Goal: Task Accomplishment & Management: Complete application form

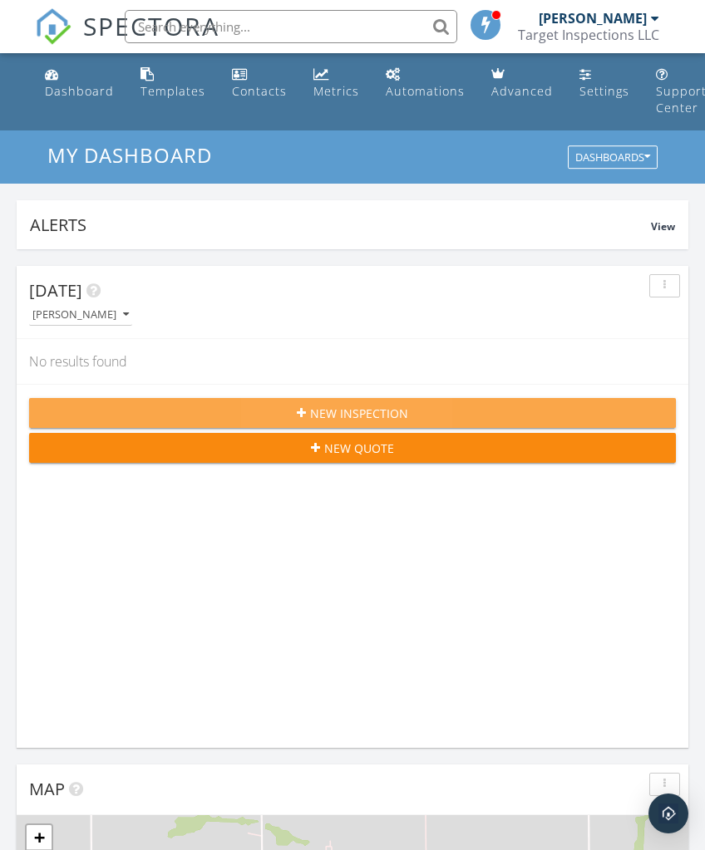
click at [402, 413] on span "New Inspection" at bounding box center [359, 413] width 98 height 17
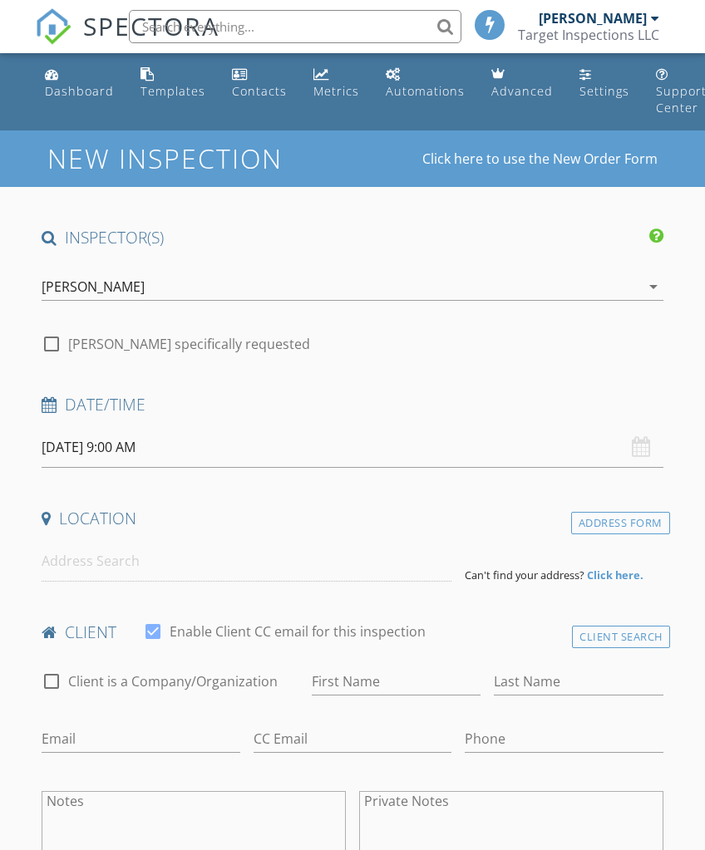
select select "8"
click at [113, 442] on input "[DATE] 9:00 AM" at bounding box center [352, 447] width 621 height 41
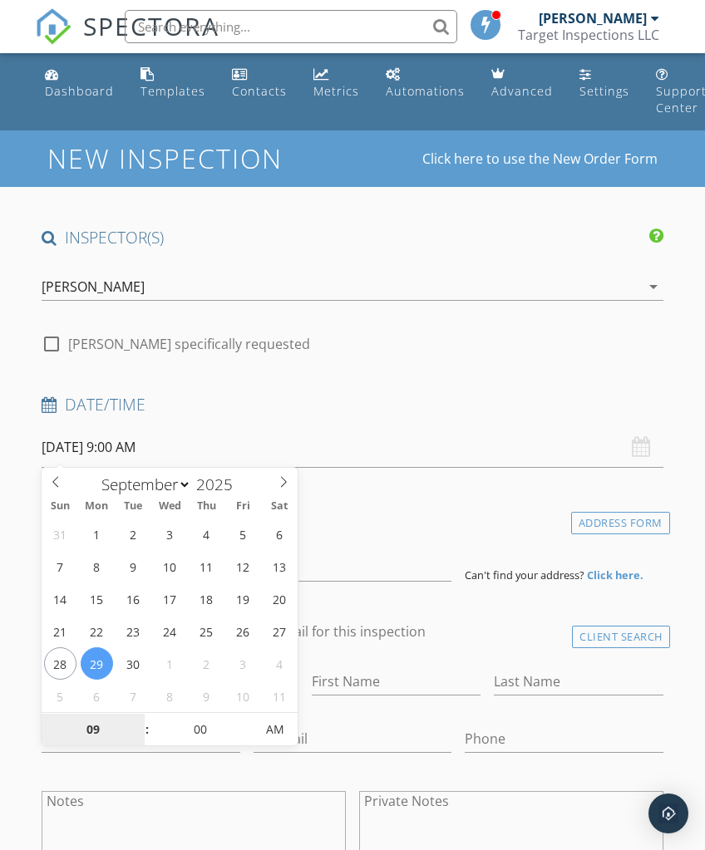
type input "[DATE] 9:00 AM"
select select "9"
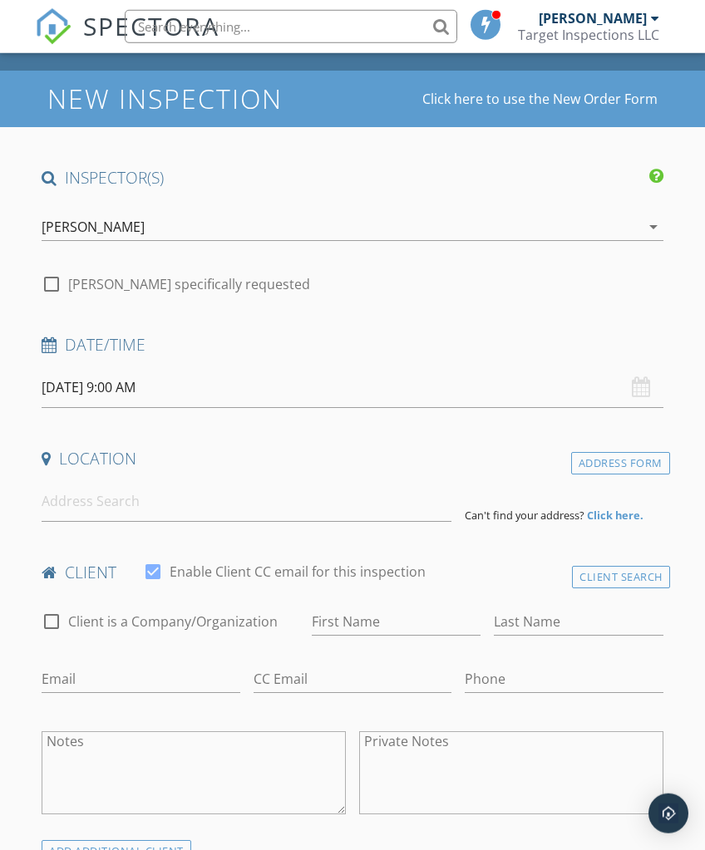
click at [303, 391] on input "10/03/2025 9:00 AM" at bounding box center [352, 387] width 621 height 41
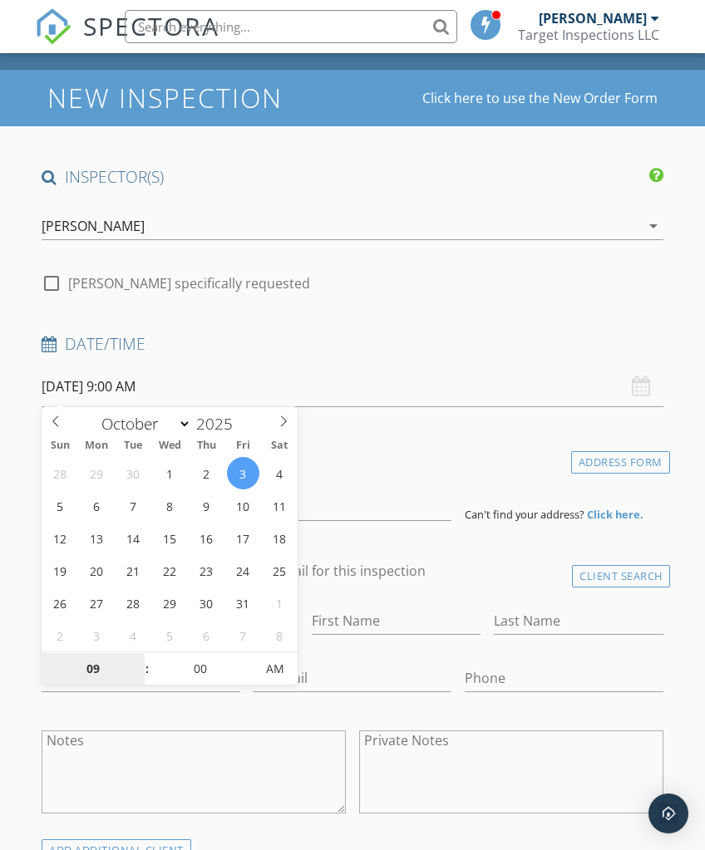
click at [124, 670] on input "09" at bounding box center [93, 669] width 102 height 33
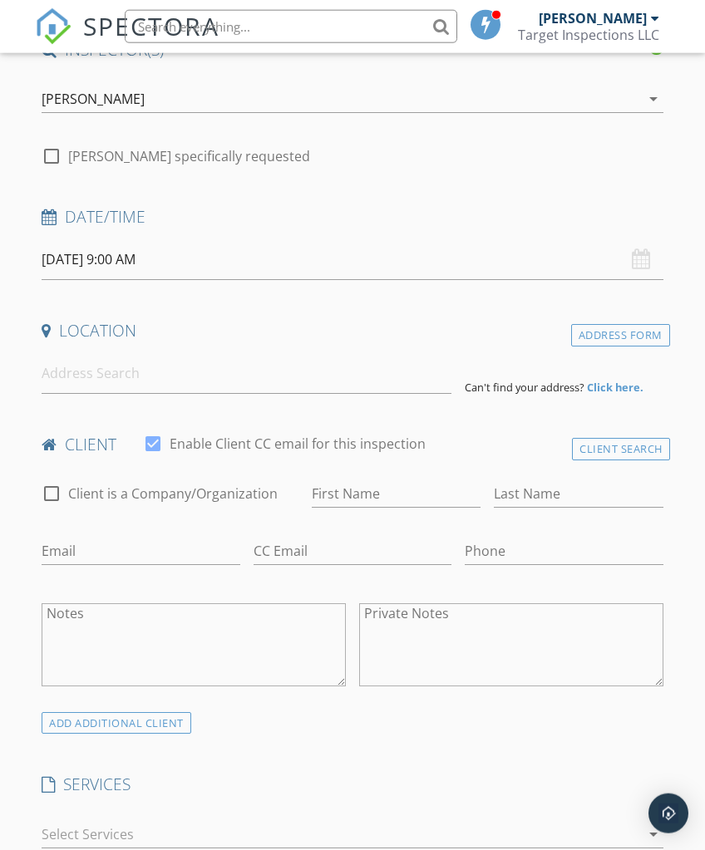
scroll to position [188, 0]
click at [213, 248] on input "10/03/2025 9:00 AM" at bounding box center [352, 259] width 621 height 41
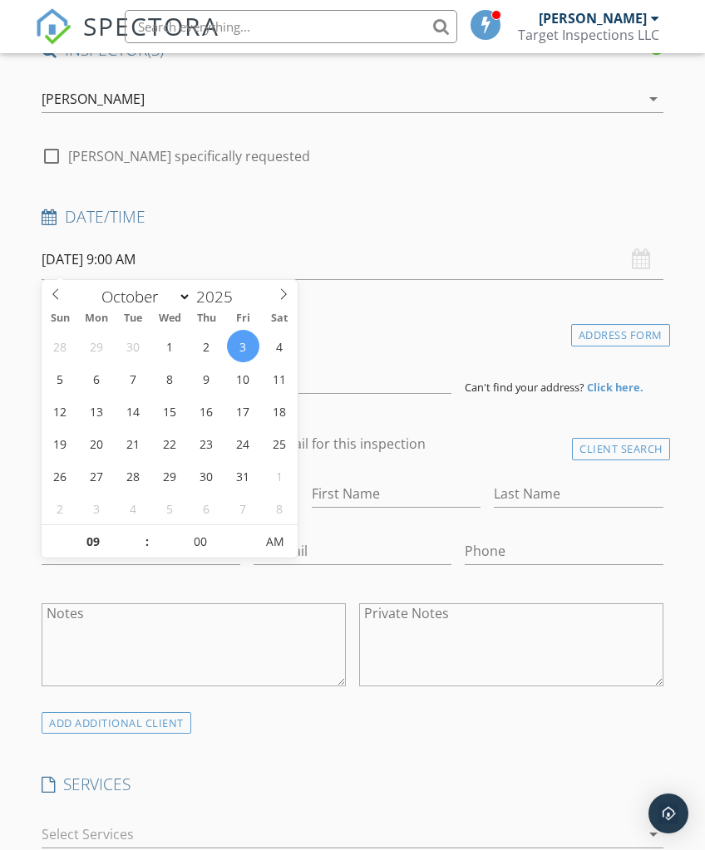
click at [141, 537] on span at bounding box center [139, 533] width 12 height 17
type input "10/03/2025 10:00 AM"
type input "10"
click at [141, 531] on span at bounding box center [139, 533] width 12 height 17
type input "10/03/2025 11:00 AM"
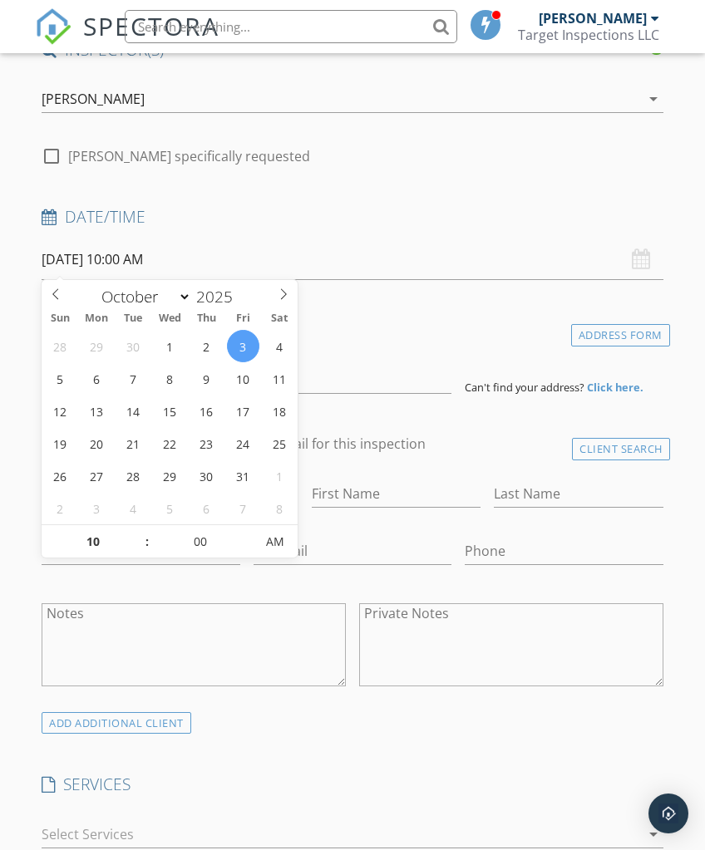
type input "11"
click at [141, 532] on span at bounding box center [139, 533] width 12 height 17
type input "10/03/2025 12:00 PM"
type input "12"
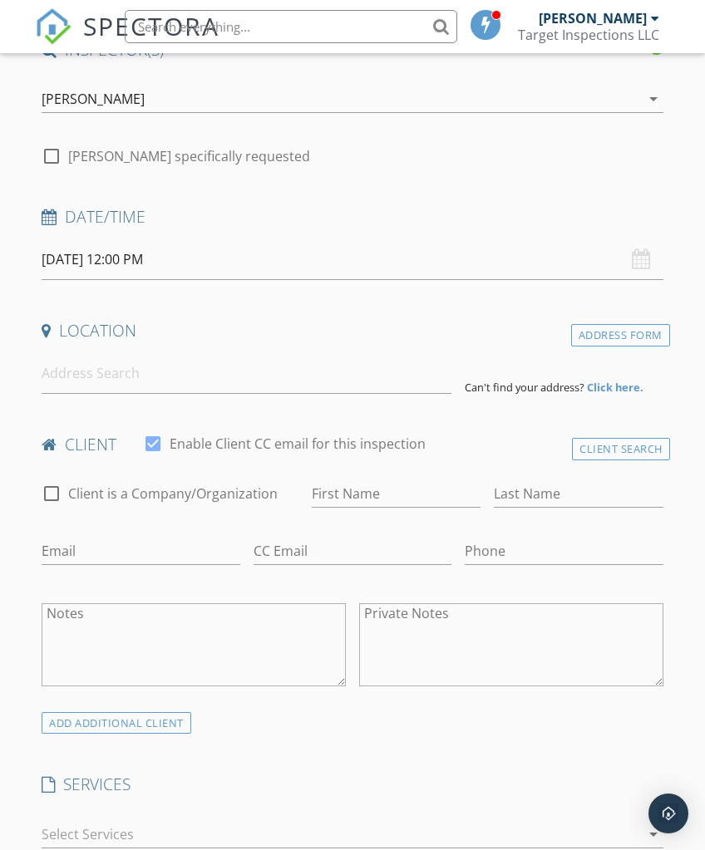
click at [465, 233] on div "Date/Time" at bounding box center [352, 222] width 634 height 33
click at [322, 380] on input at bounding box center [247, 373] width 410 height 41
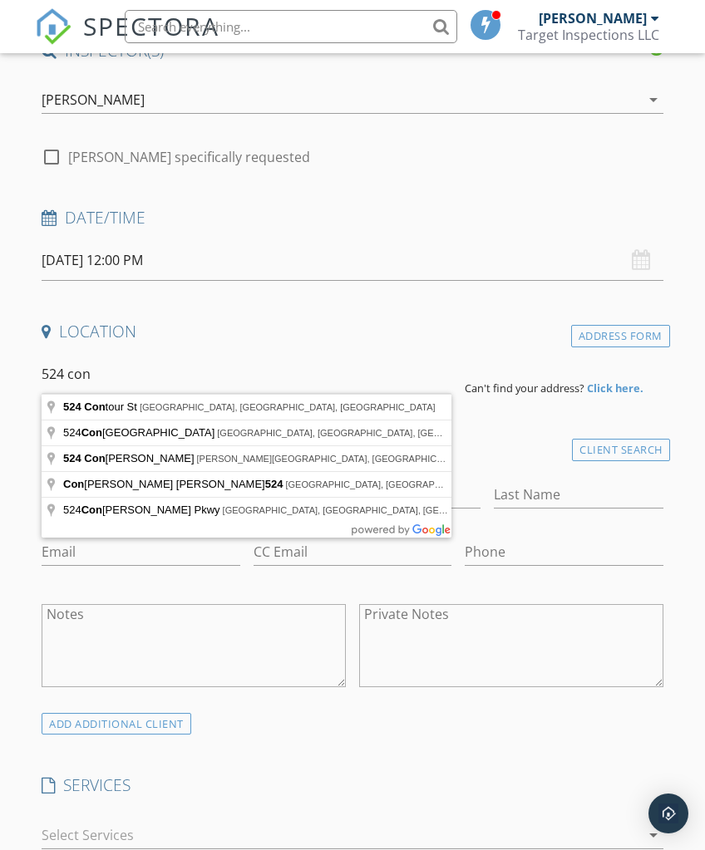
type input "524 Contour St, Lake Charles, LA, USA"
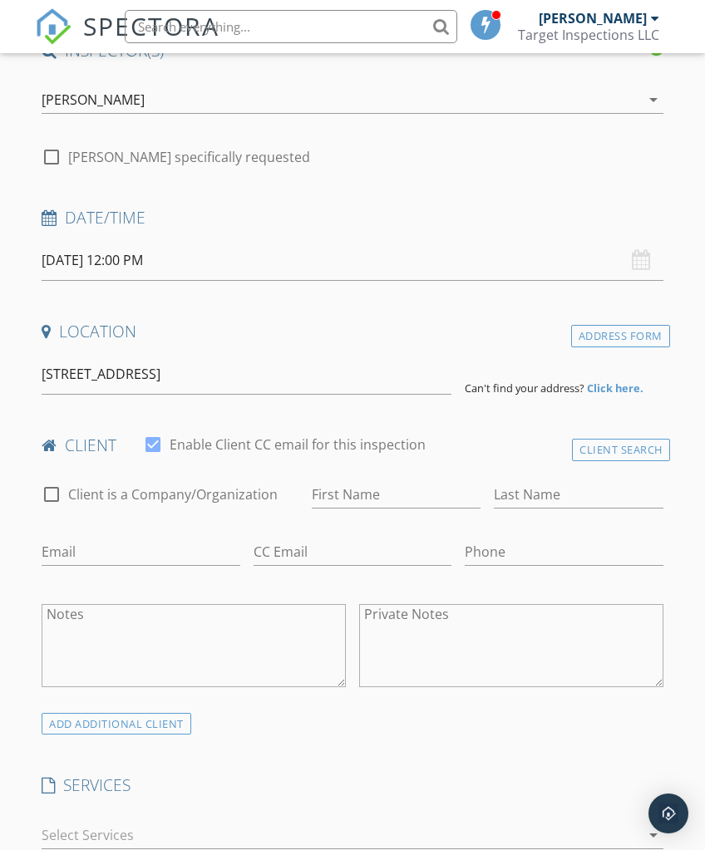
scroll to position [188, 0]
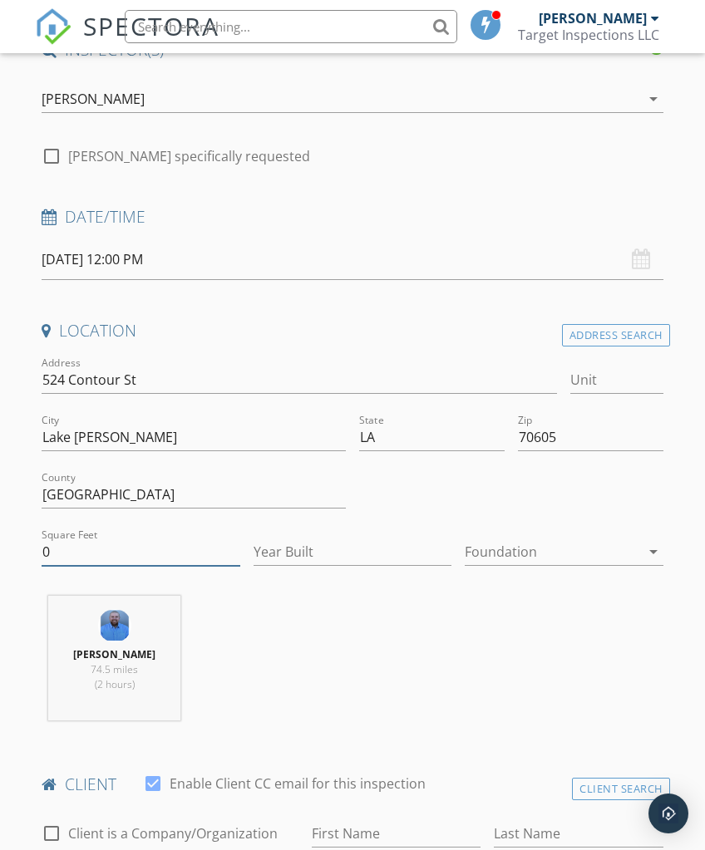
click at [141, 552] on input "0" at bounding box center [141, 551] width 198 height 27
type input "1746"
click at [333, 559] on input "Year Built" at bounding box center [352, 552] width 198 height 27
type input "1958"
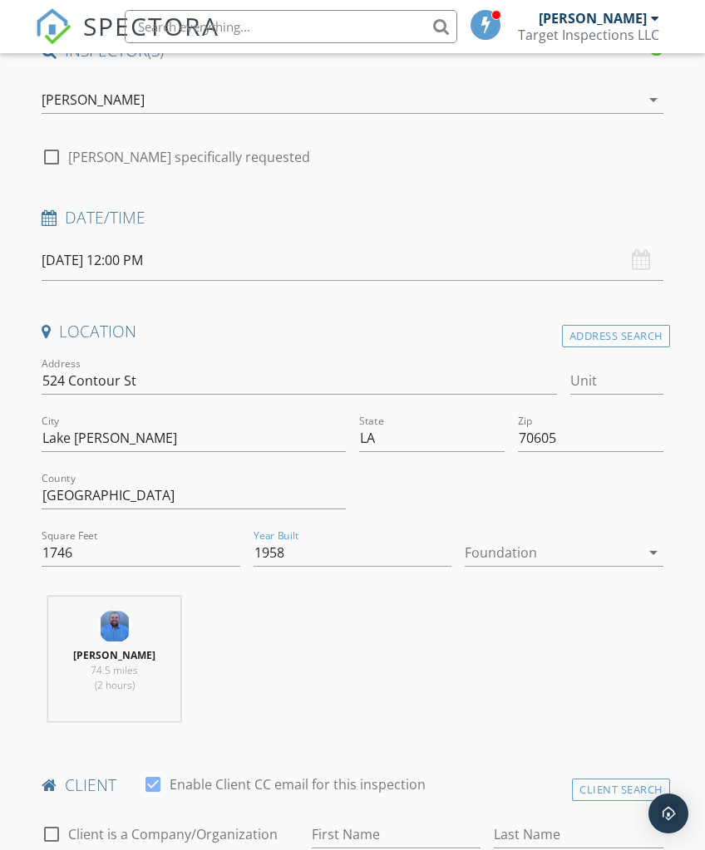
click at [537, 558] on div at bounding box center [551, 552] width 174 height 27
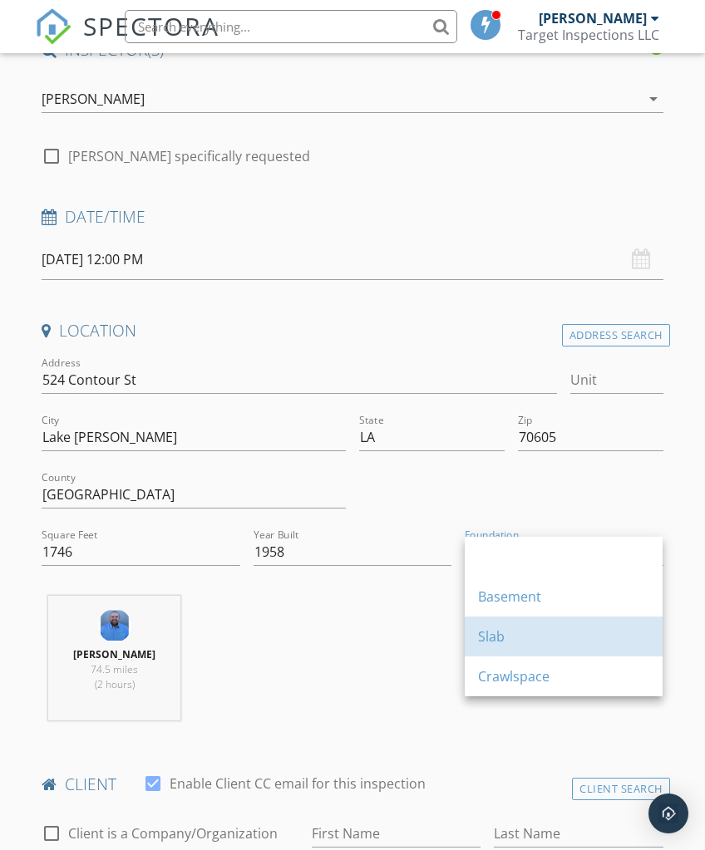
click at [518, 643] on div "Slab" at bounding box center [563, 636] width 171 height 20
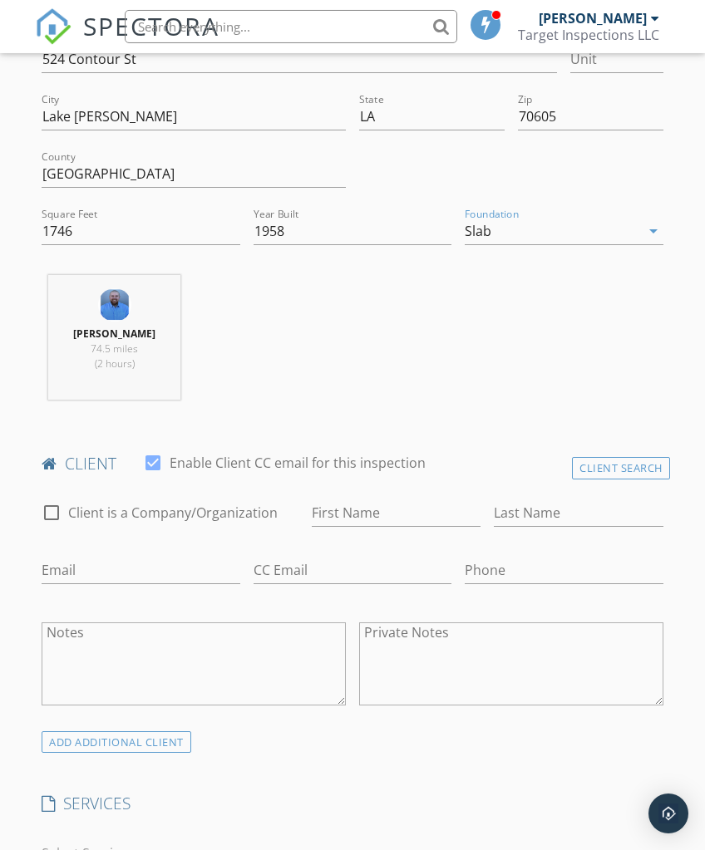
scroll to position [523, 0]
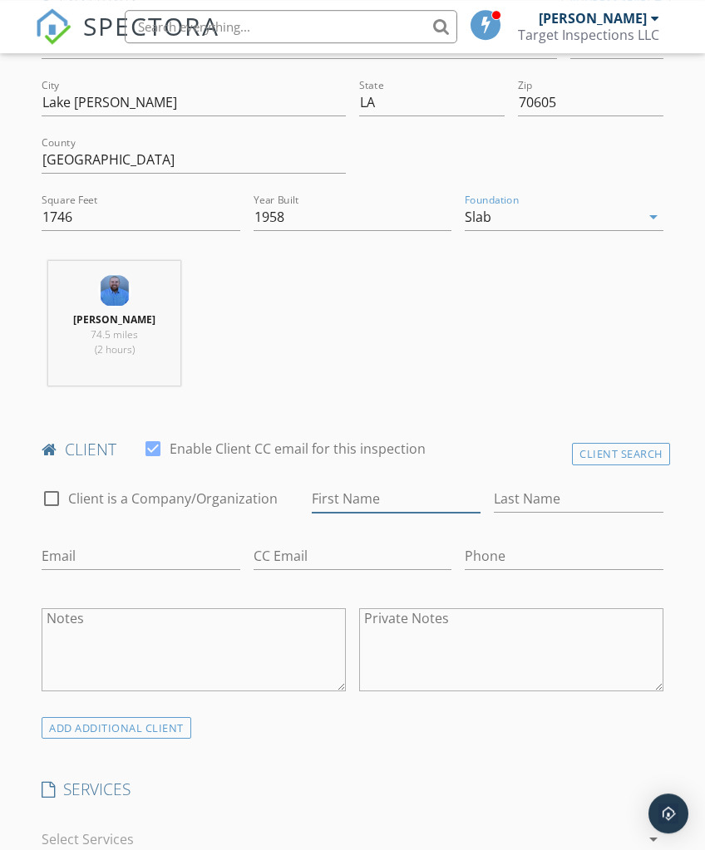
click at [404, 499] on input "First Name" at bounding box center [396, 498] width 169 height 27
type input "[PERSON_NAME]"
click at [554, 509] on input "Last Name" at bounding box center [578, 498] width 169 height 27
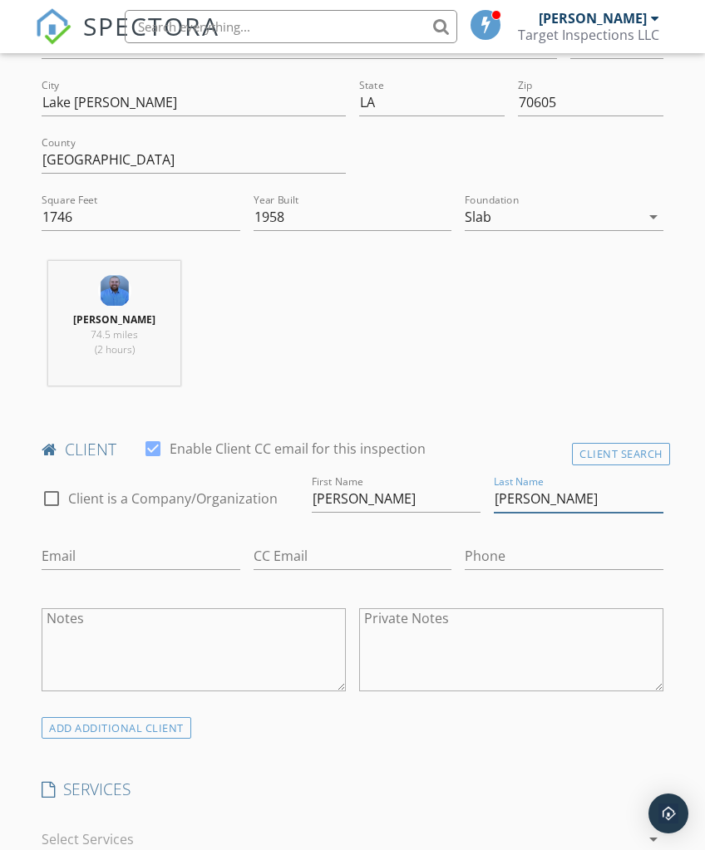
type input "[PERSON_NAME]"
click at [146, 553] on input "Email" at bounding box center [141, 556] width 198 height 27
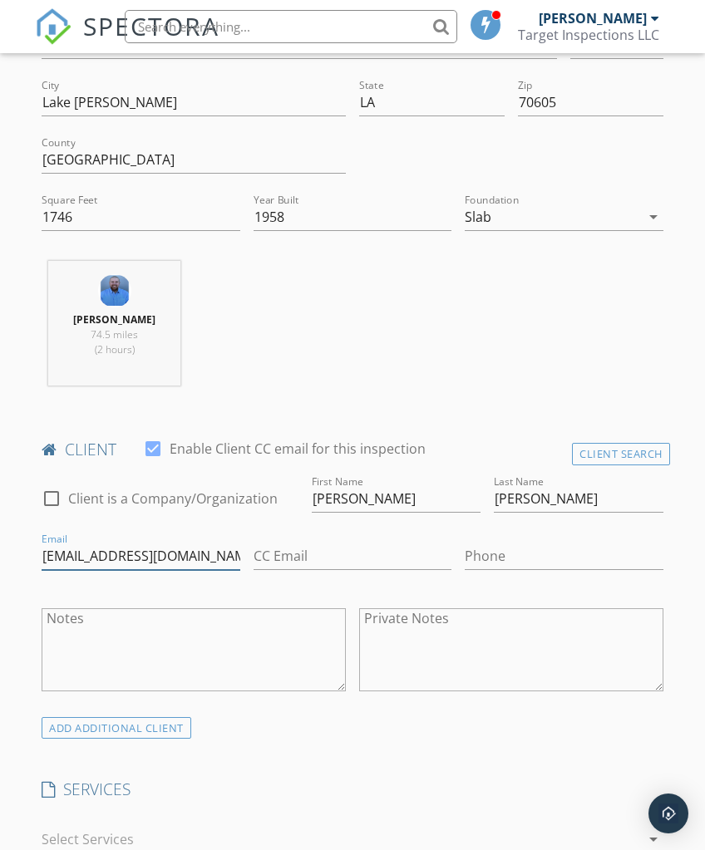
type input "[EMAIL_ADDRESS][DOMAIN_NAME]"
click at [549, 560] on input "Phone" at bounding box center [563, 556] width 198 height 27
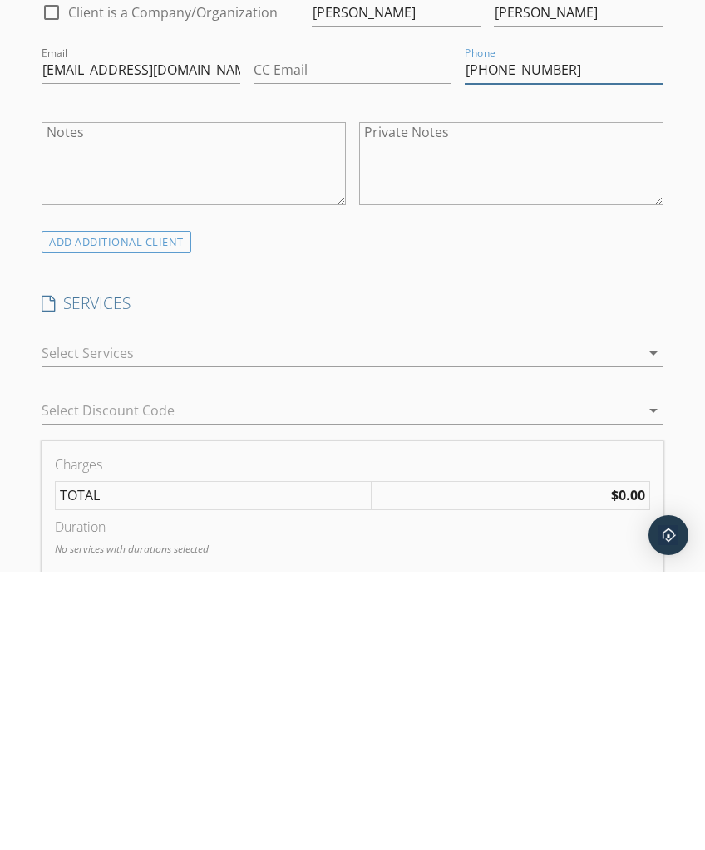
type input "[PHONE_NUMBER]"
click at [386, 618] on div "arrow_drop_down" at bounding box center [352, 631] width 621 height 27
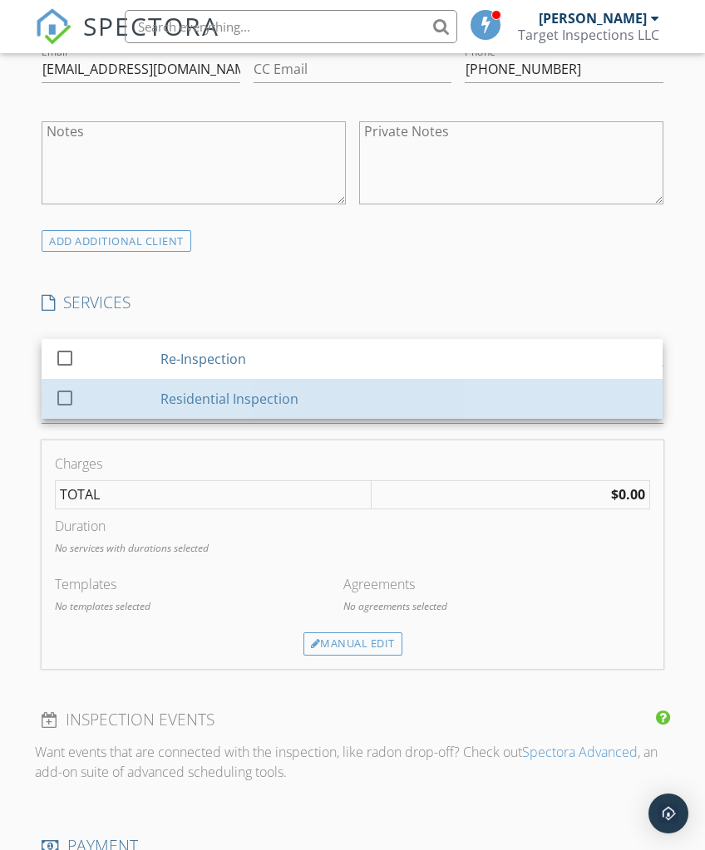
click at [273, 398] on div "Residential Inspection" at bounding box center [230, 399] width 138 height 20
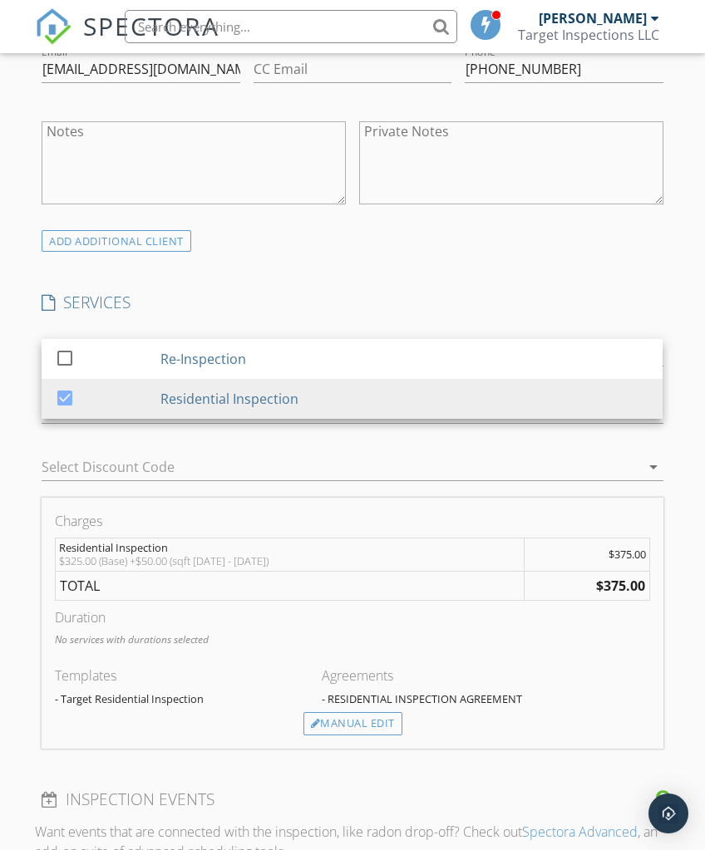
click at [609, 312] on div "SERVICES check_box_outline_blank Re-Inspection check_box Residential Inspection…" at bounding box center [352, 394] width 634 height 205
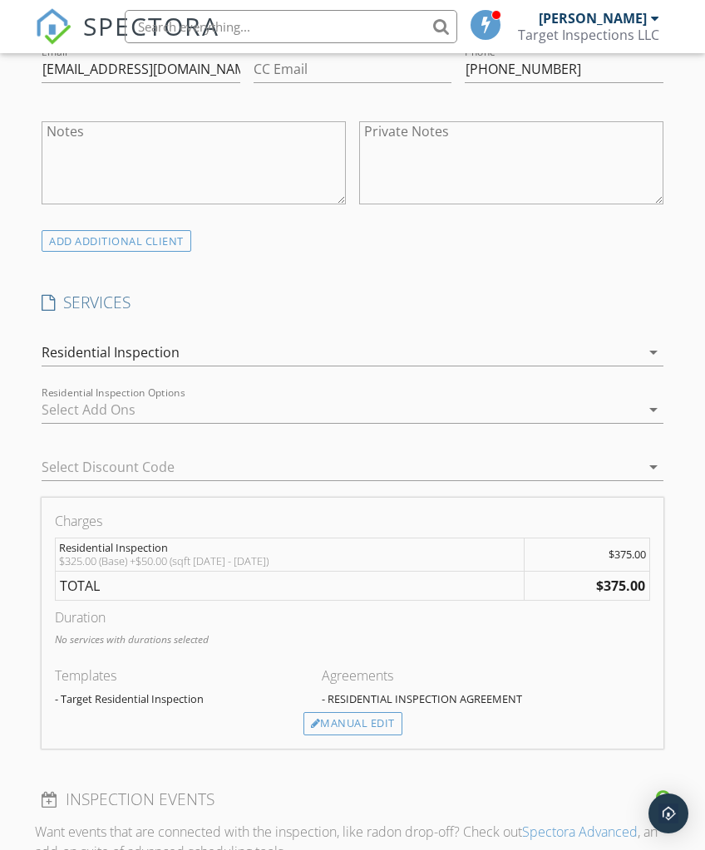
click at [382, 722] on div "Manual Edit" at bounding box center [352, 723] width 99 height 23
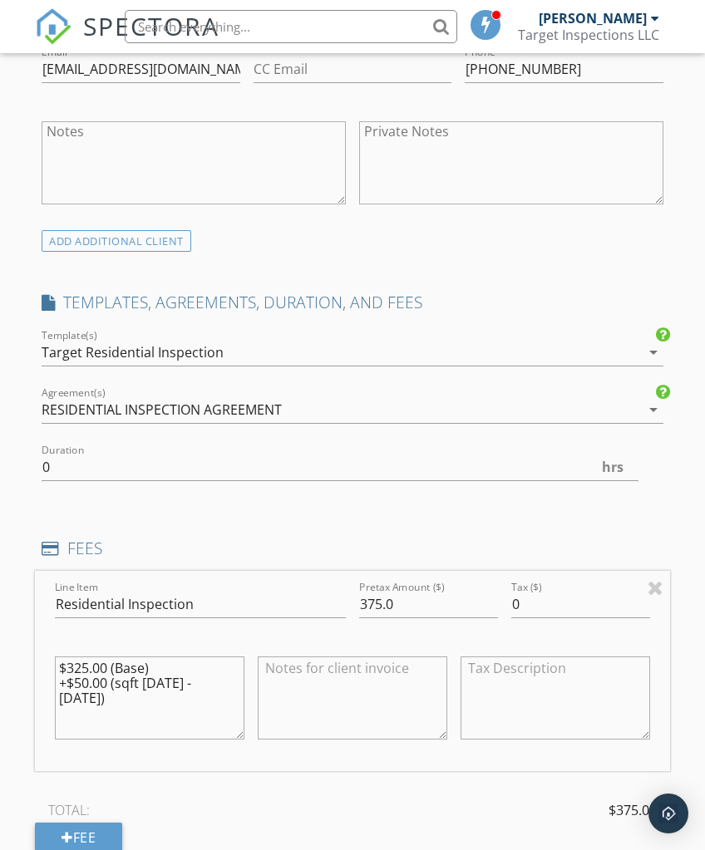
click at [232, 688] on textarea "$325.00 (Base) +$50.00 (sqft 1501 - 1800)" at bounding box center [149, 697] width 189 height 83
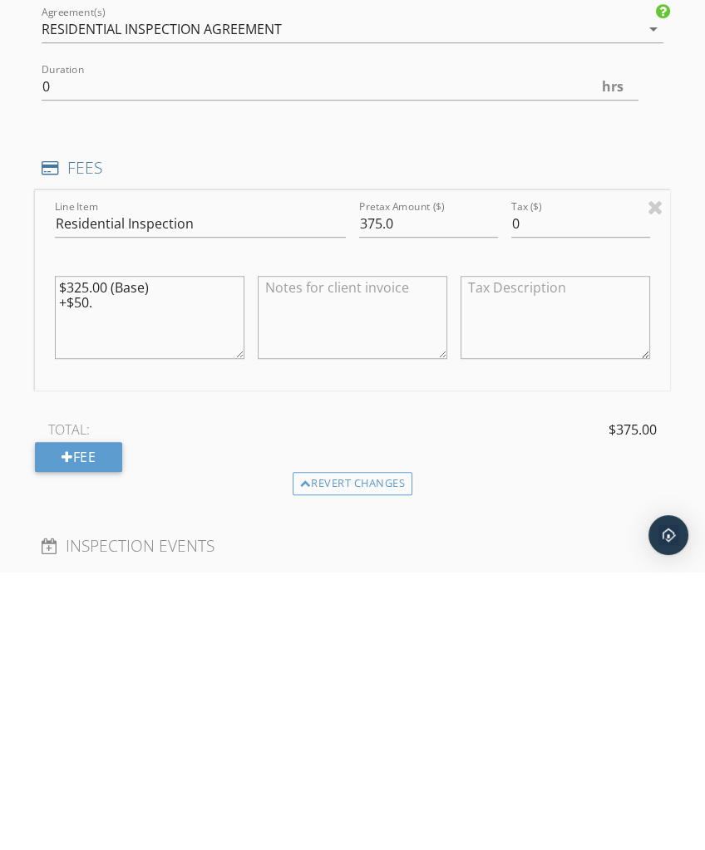
type textarea "$325.00 ("
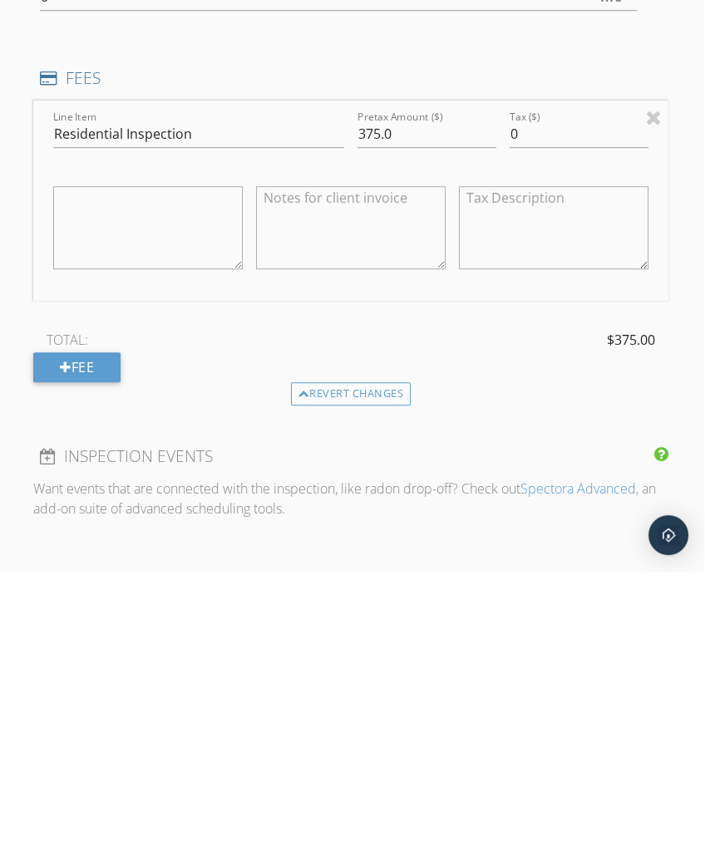
scroll to position [1203, 2]
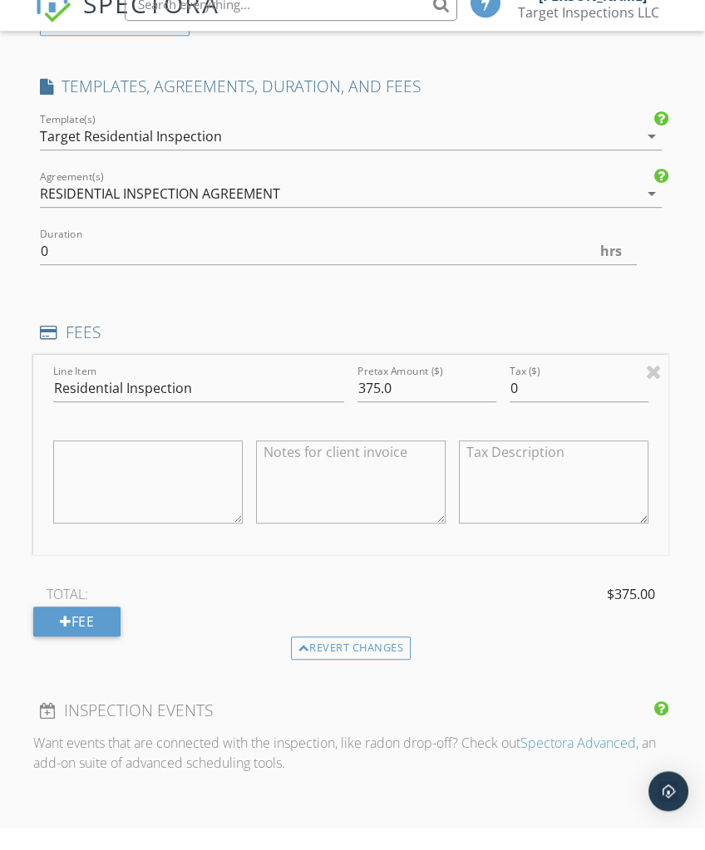
click at [376, 489] on textarea at bounding box center [350, 504] width 189 height 83
type textarea "$375 Home Inspection"
click at [499, 562] on div "Line Item Residential Inspection Pretax Amount ($) 375.0 Tax ($) 0 $375 Home In…" at bounding box center [350, 518] width 634 height 282
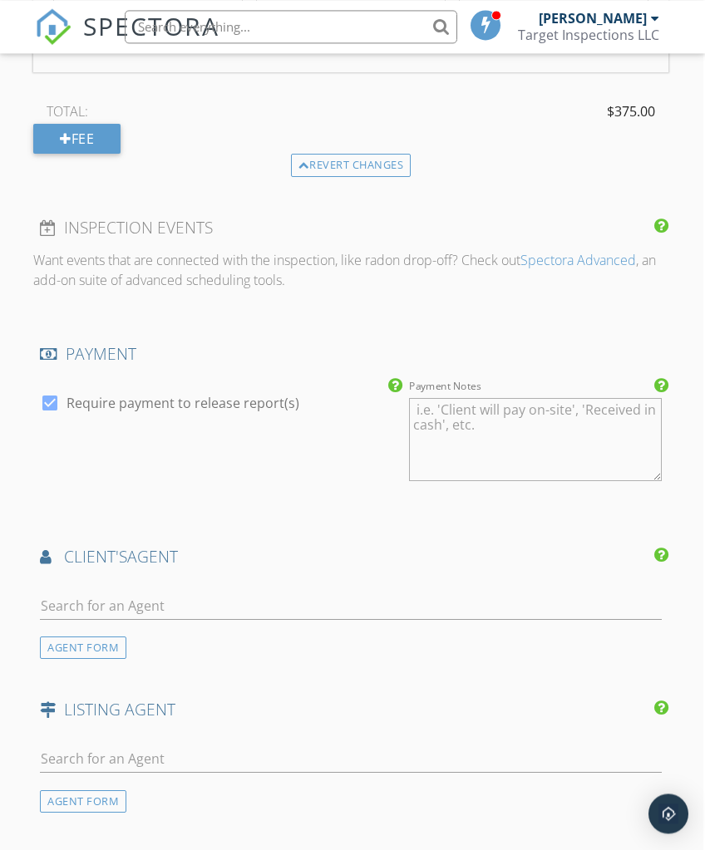
scroll to position [1717, 0]
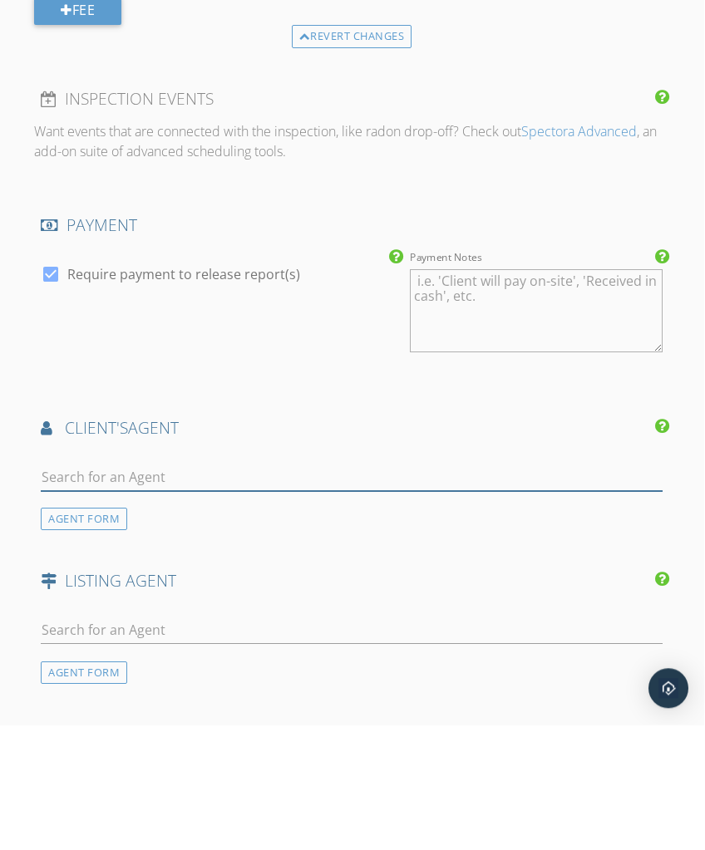
click at [340, 600] on input "text" at bounding box center [351, 602] width 621 height 27
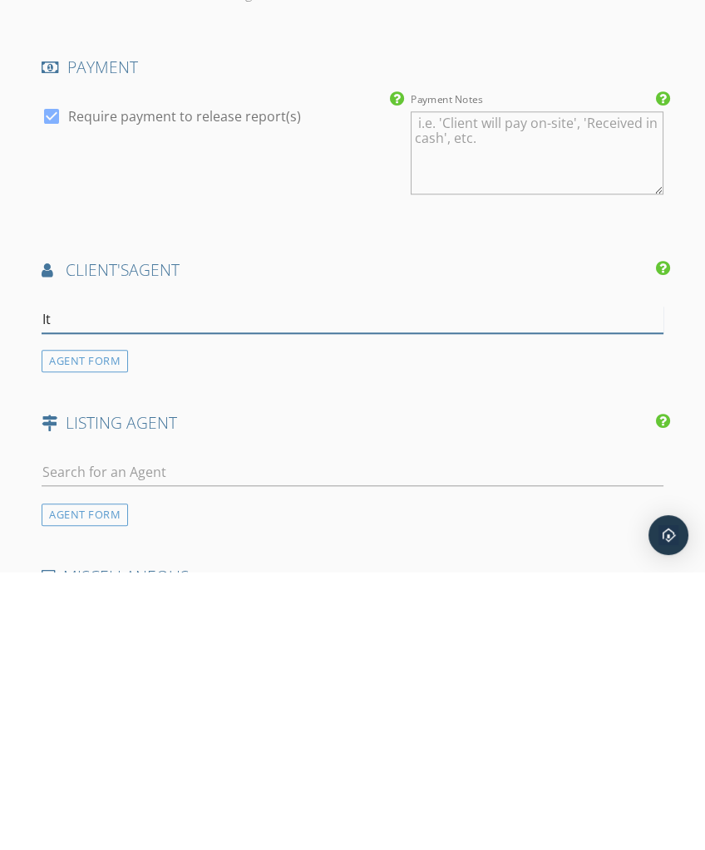
type input "Ita"
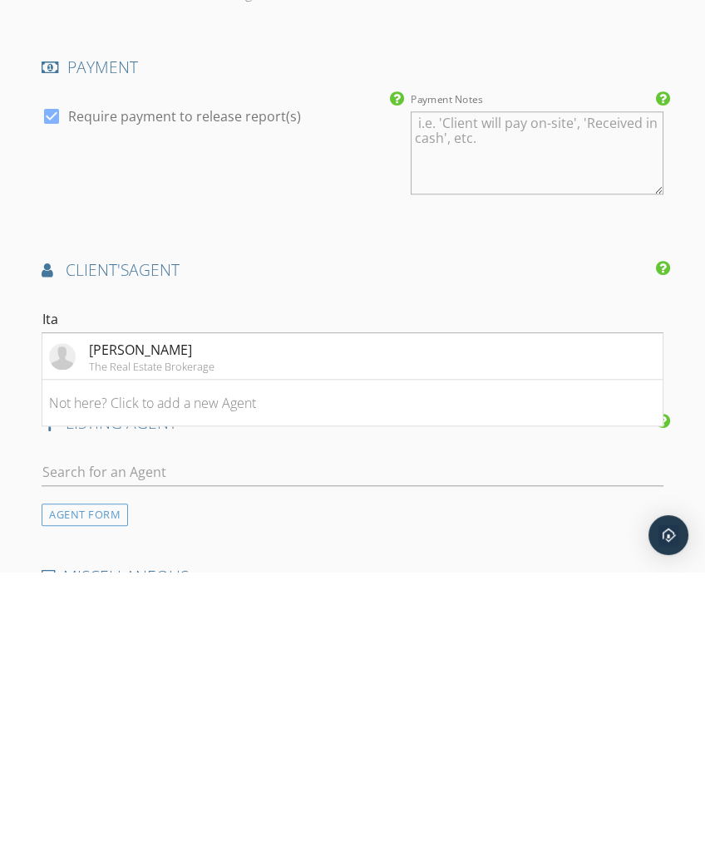
click at [273, 612] on li "Itasca Broussard The Real Estate Brokerage" at bounding box center [351, 635] width 619 height 47
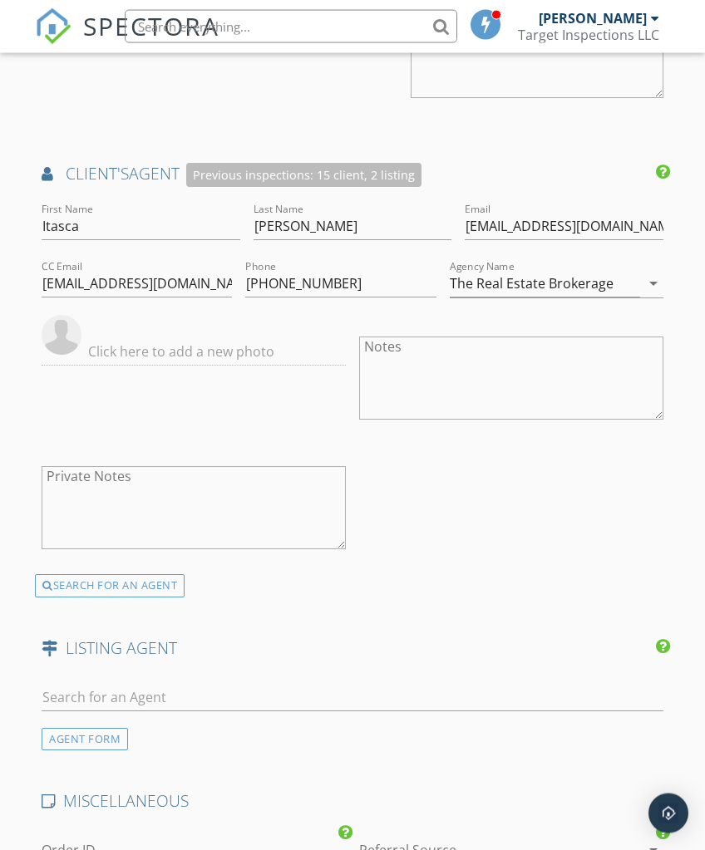
scroll to position [2092, 0]
click at [111, 738] on div "AGENT FORM" at bounding box center [85, 738] width 86 height 22
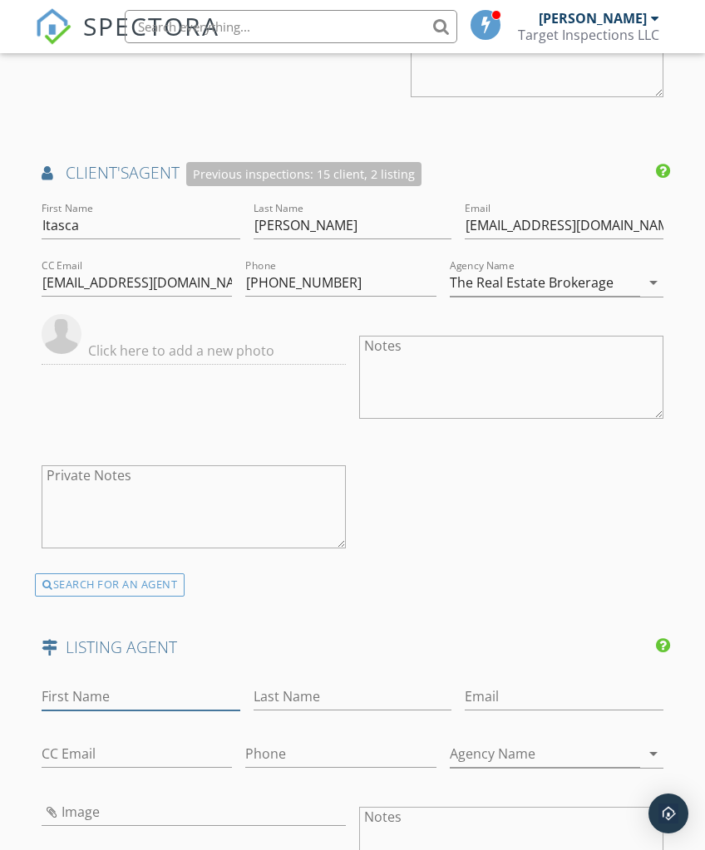
click at [126, 683] on input "First Name" at bounding box center [141, 696] width 198 height 27
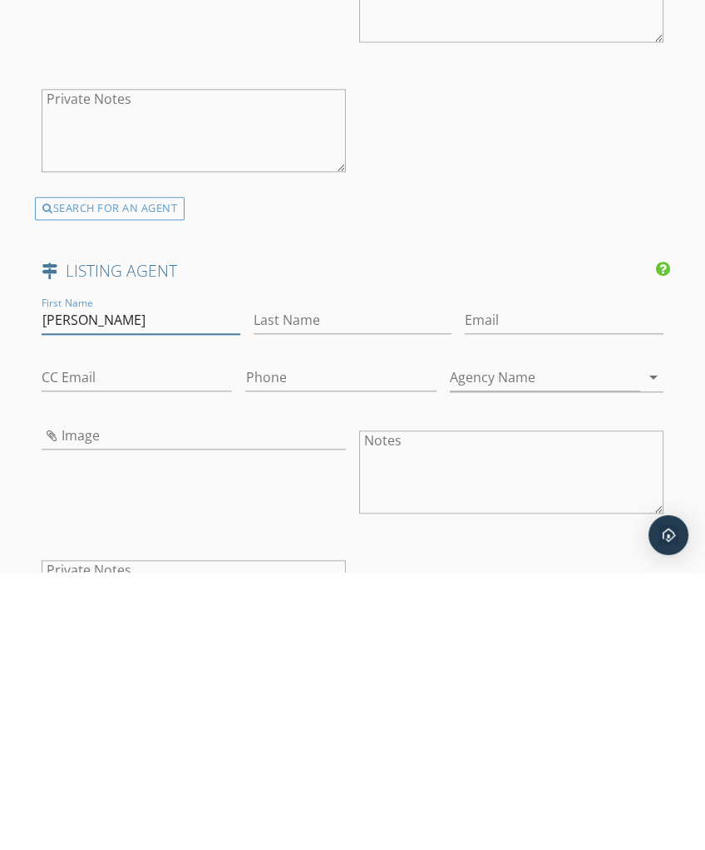
type input "Derek"
click at [262, 585] on input "Last Name" at bounding box center [352, 598] width 198 height 27
type input "Benoit"
click at [464, 585] on input "Email" at bounding box center [563, 598] width 198 height 27
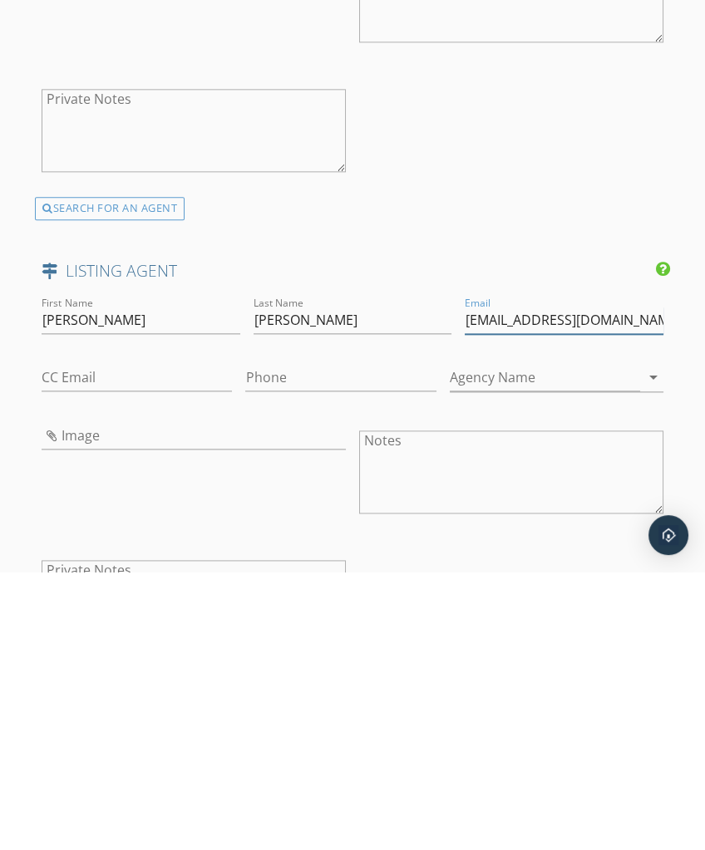
type input "Dbenoit@inglesafari.com"
click at [245, 642] on input "Phone" at bounding box center [340, 655] width 190 height 27
type input "[PHONE_NUMBER]"
click at [487, 642] on input "Agency Name" at bounding box center [544, 655] width 190 height 27
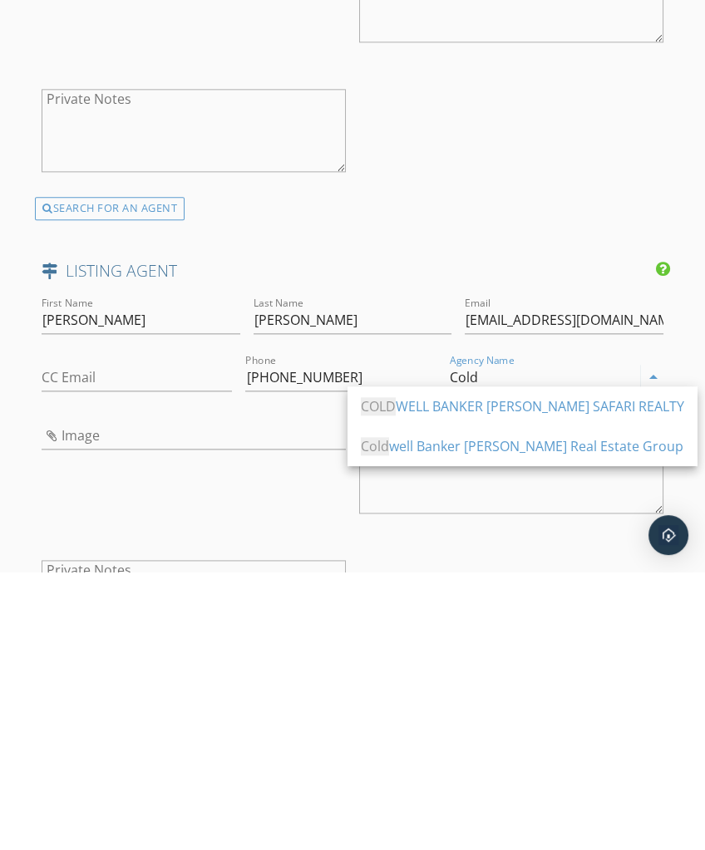
click at [569, 665] on div "COLD WELL BANKER INGLE SAFARI REALTY" at bounding box center [522, 685] width 323 height 40
type input "COLDWELL BANKER [PERSON_NAME] SAFARI REALTY"
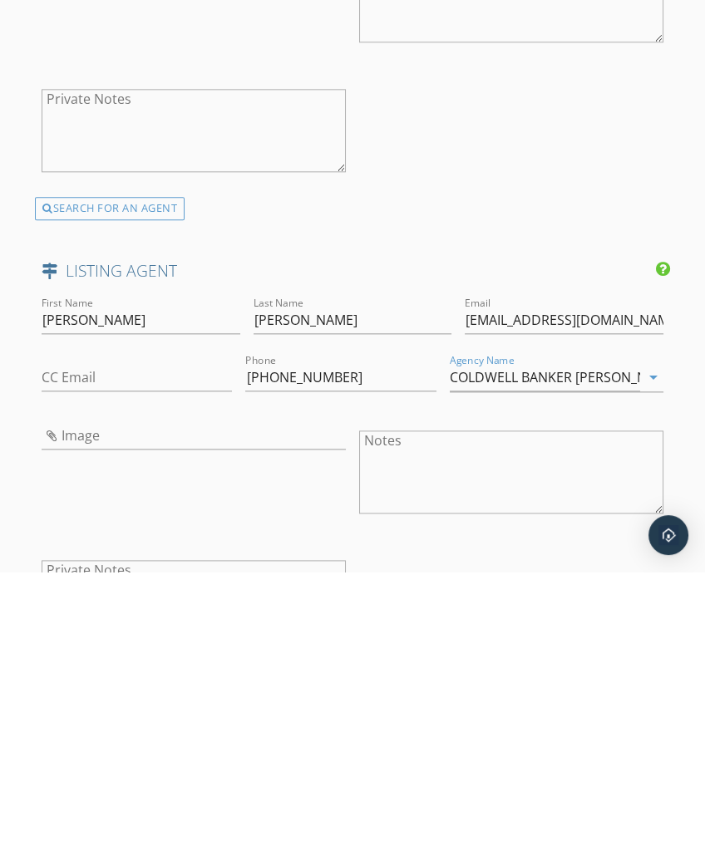
click at [454, 572] on div "First Name Derek Last Name Benoit Email Dbenoit@inglesafari.com CC Email Phone …" at bounding box center [352, 759] width 634 height 375
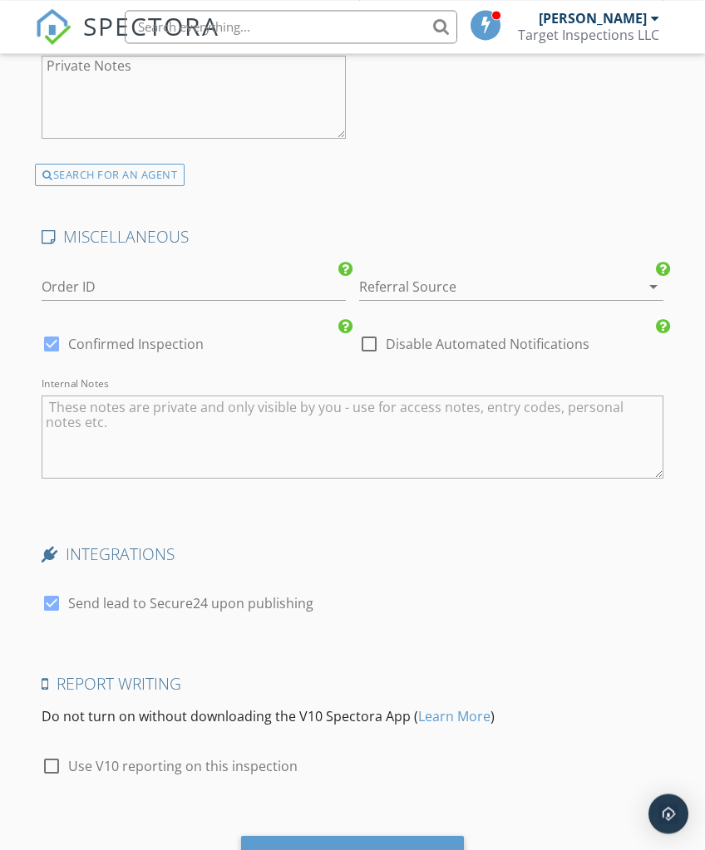
scroll to position [2973, 0]
click at [459, 436] on textarea "Internal Notes" at bounding box center [352, 436] width 621 height 83
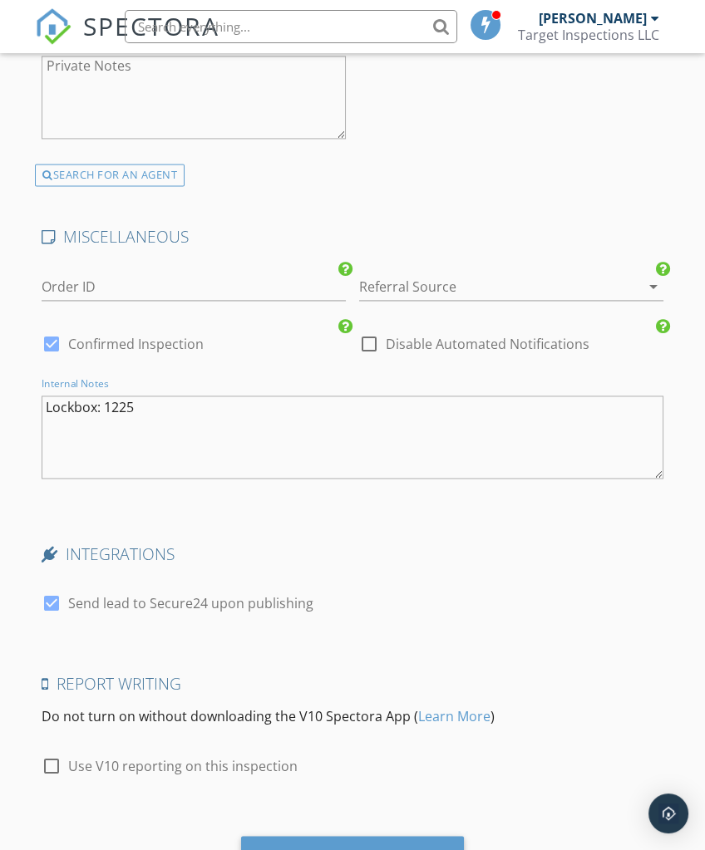
type textarea "Lockbox: 1225"
click at [629, 557] on div "INTEGRATIONS" at bounding box center [352, 559] width 634 height 33
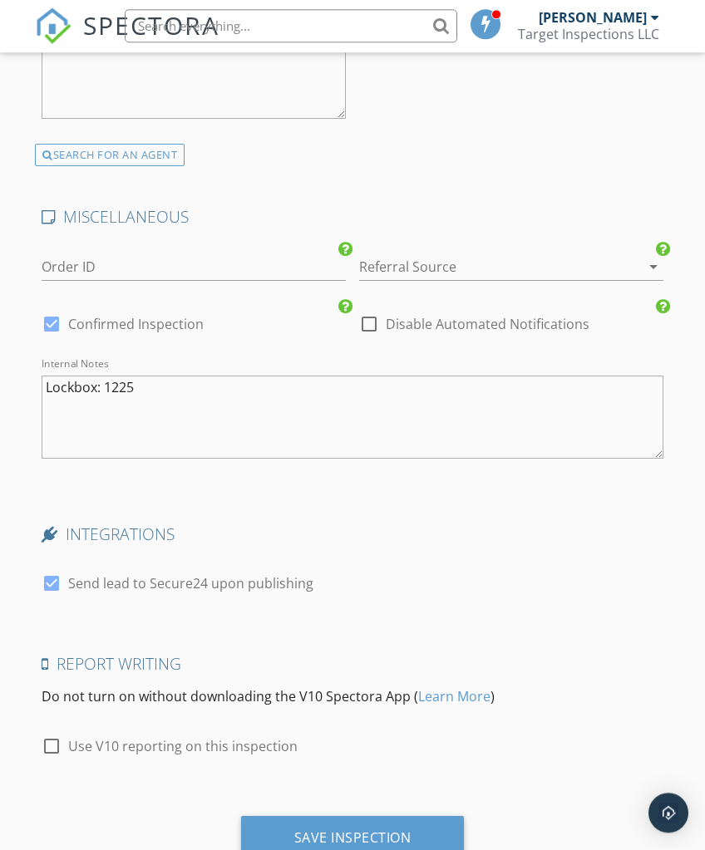
scroll to position [2992, 0]
click at [395, 834] on div "Save Inspection" at bounding box center [352, 838] width 117 height 17
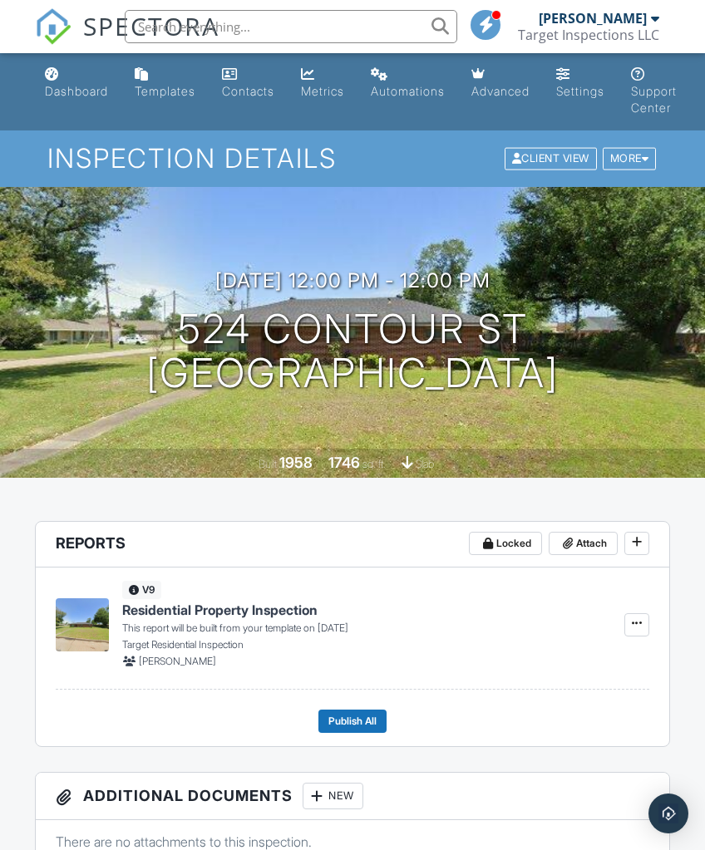
click at [86, 82] on link "Dashboard" at bounding box center [76, 83] width 76 height 47
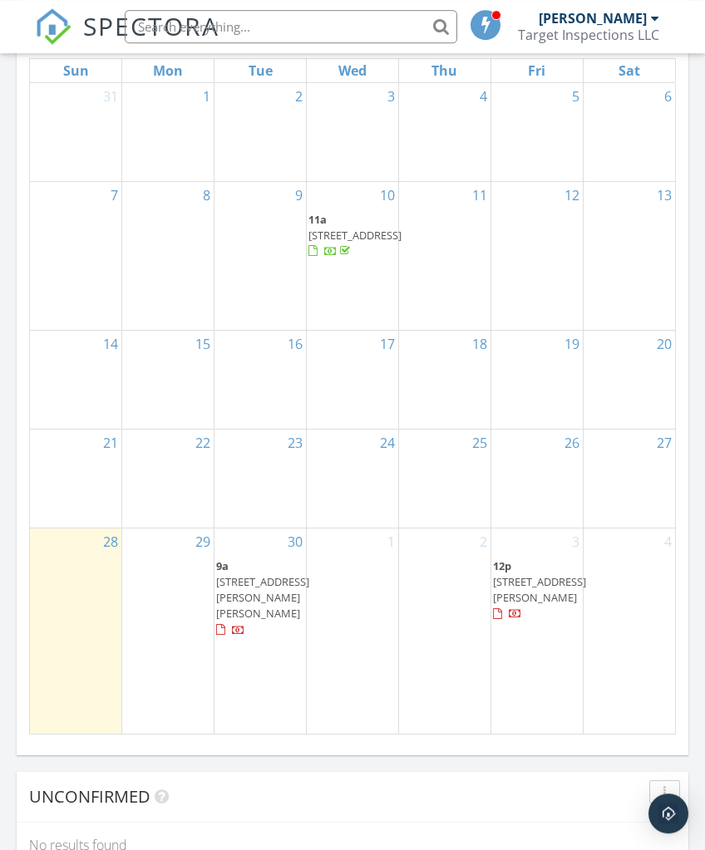
scroll to position [1820, 0]
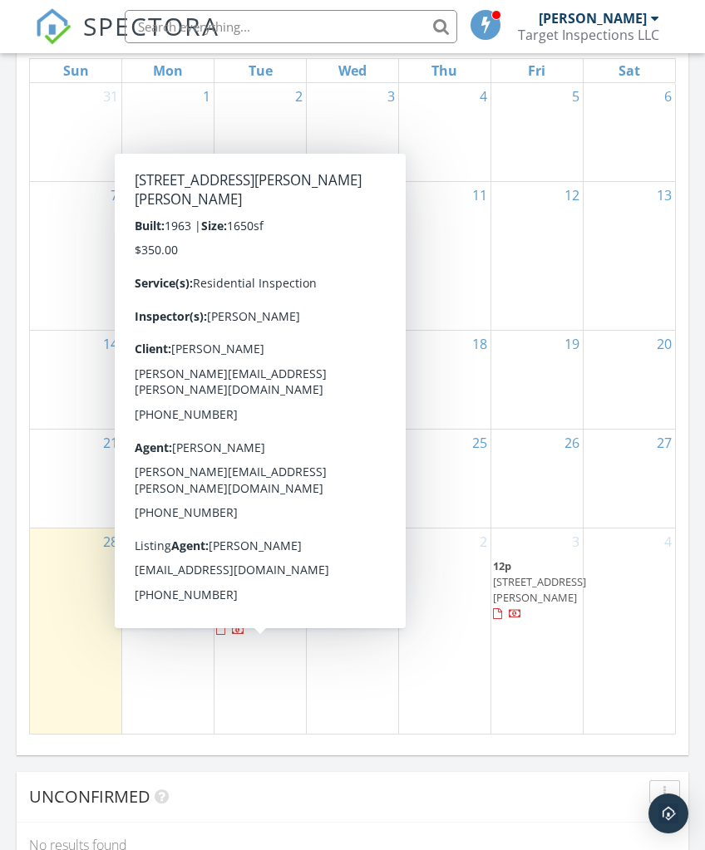
click at [225, 636] on div at bounding box center [220, 630] width 9 height 11
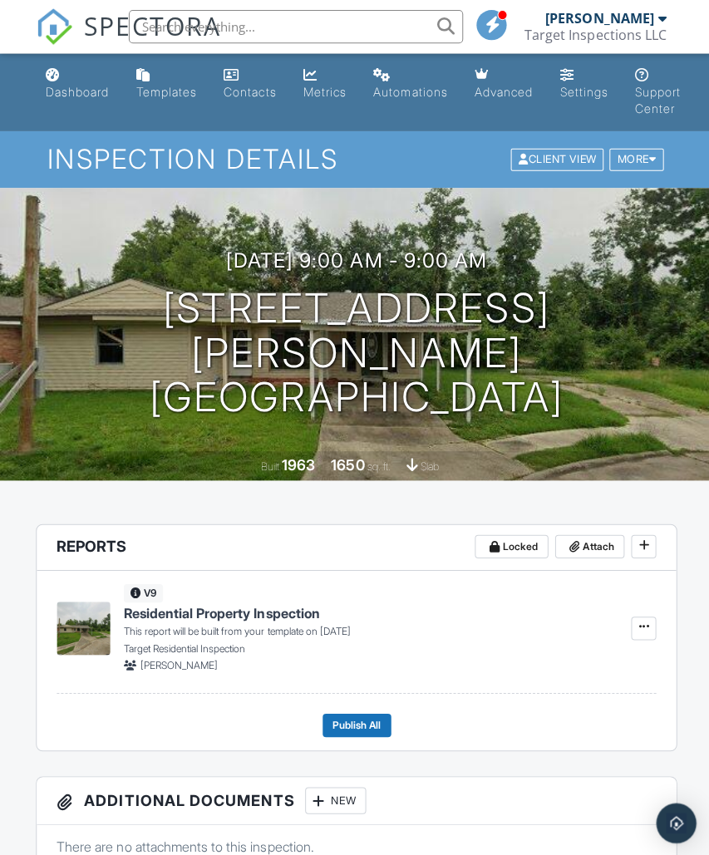
click at [83, 86] on div "Dashboard" at bounding box center [77, 91] width 63 height 14
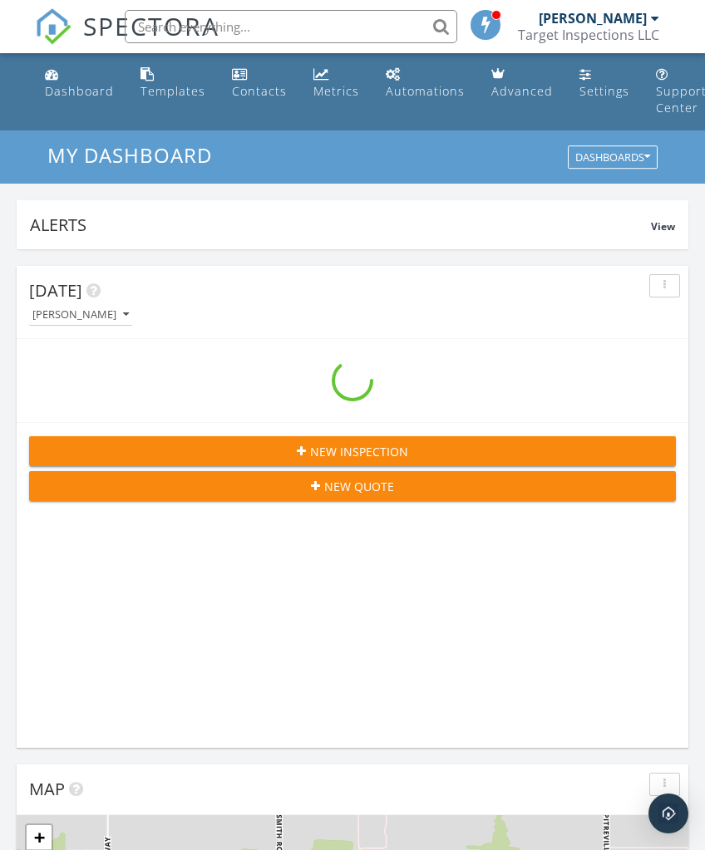
scroll to position [2842, 705]
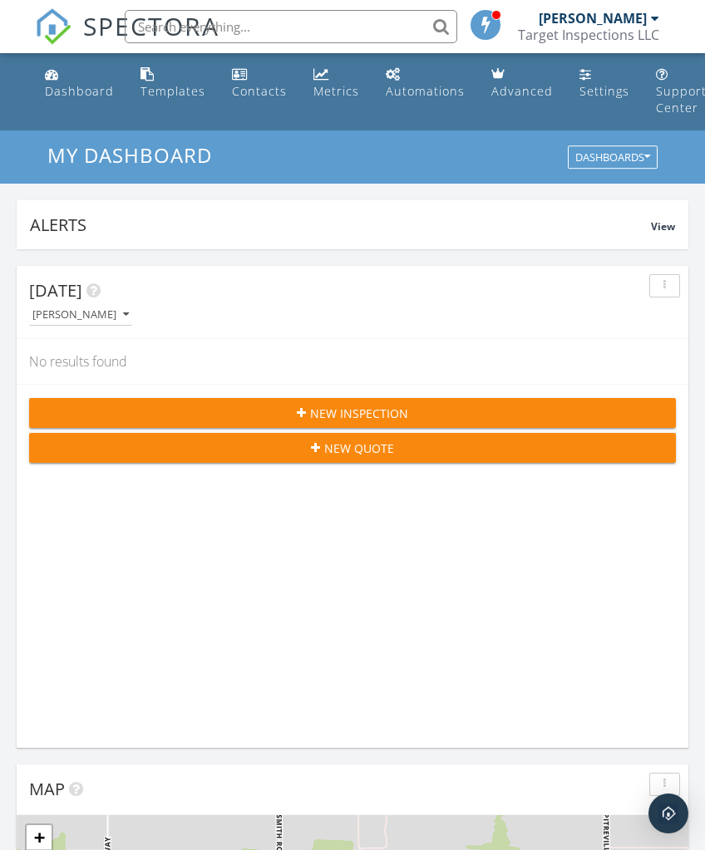
click at [635, 30] on div "Target Inspections LLC" at bounding box center [588, 35] width 141 height 17
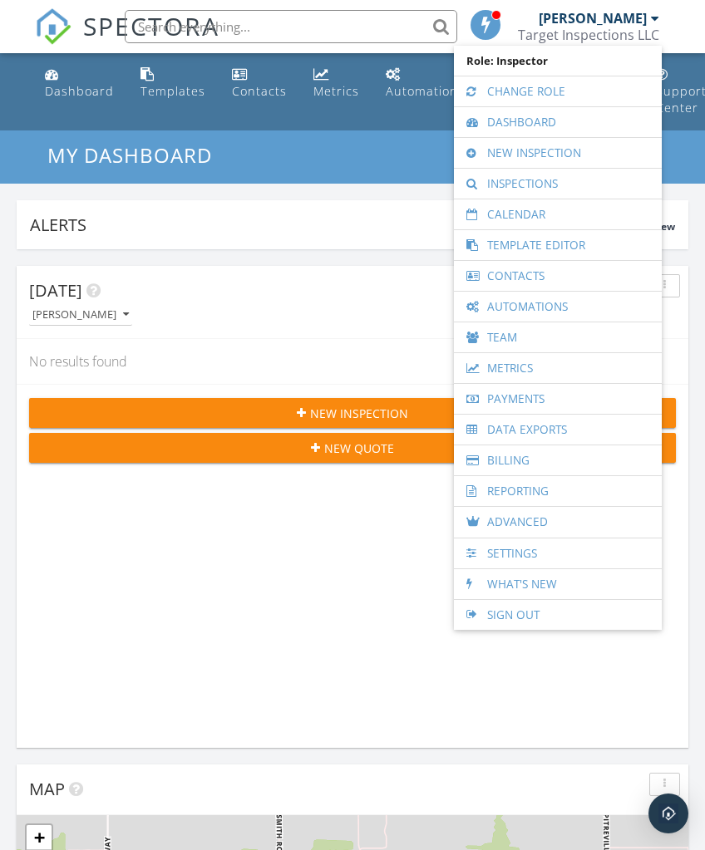
click at [544, 618] on link "Sign Out" at bounding box center [557, 615] width 191 height 30
